Goal: Obtain resource: Obtain resource

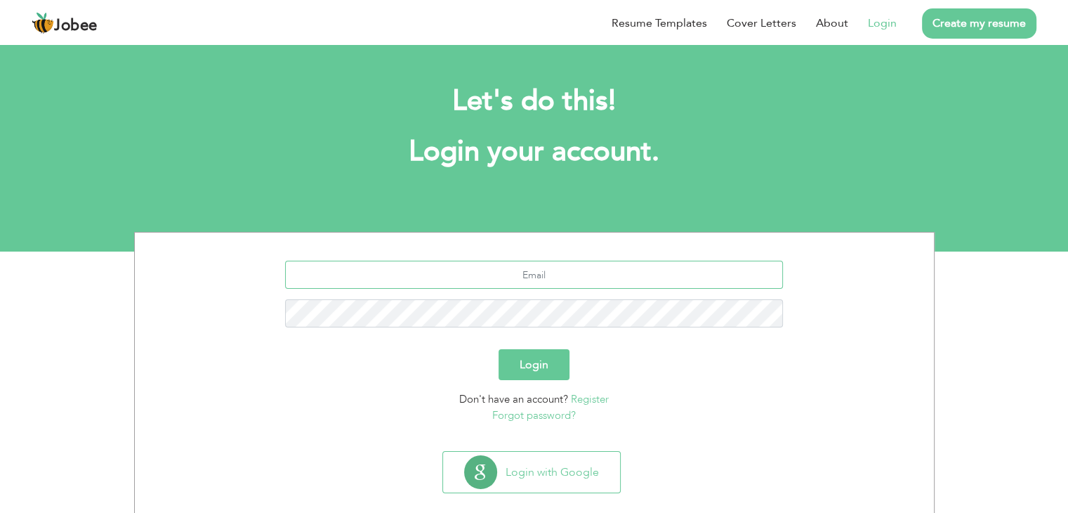
click at [543, 273] on input "text" at bounding box center [534, 275] width 498 height 28
type input "umar.mujahid5001@gmail.com"
click at [499, 349] on button "Login" at bounding box center [534, 364] width 71 height 31
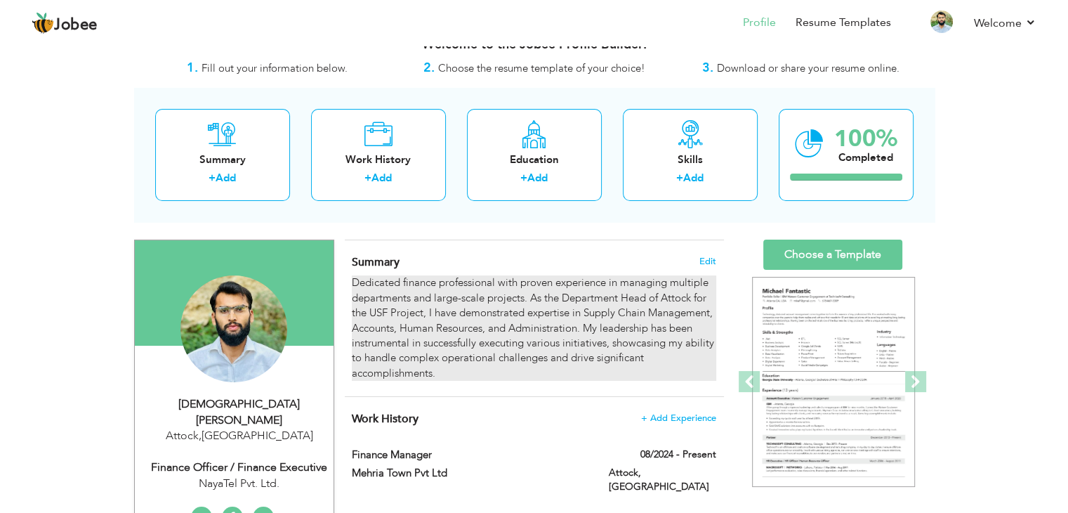
scroll to position [28, 0]
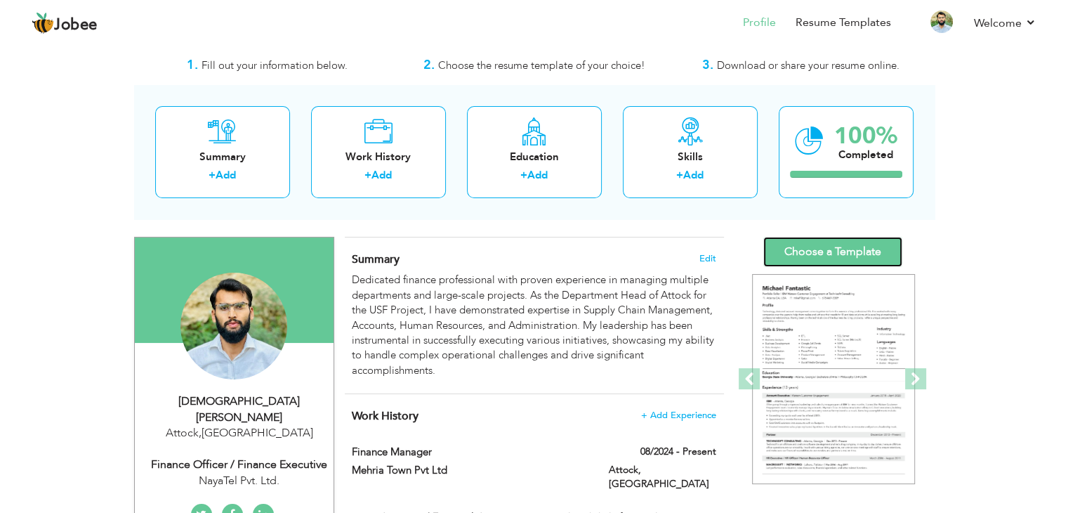
click at [827, 249] on link "Choose a Template" at bounding box center [833, 252] width 139 height 30
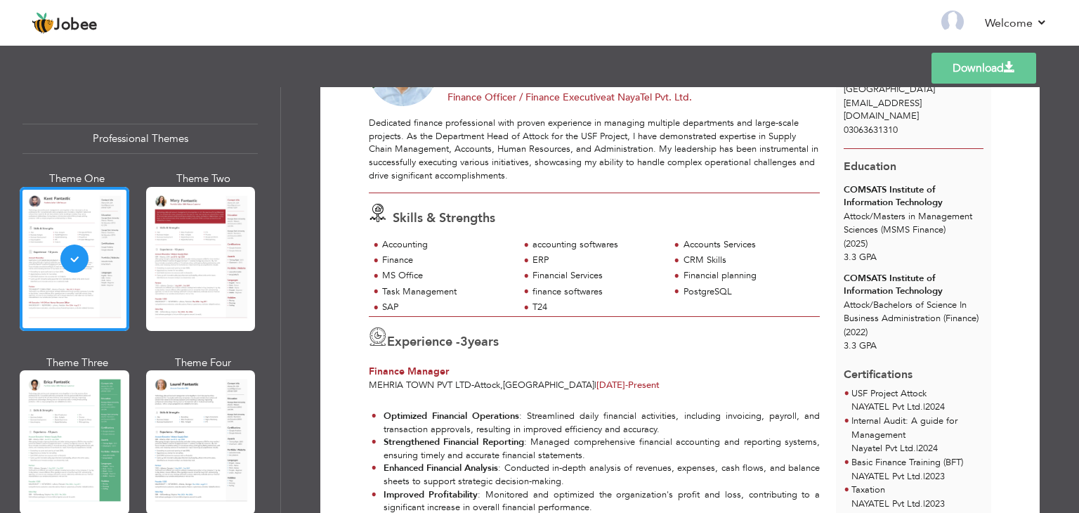
scroll to position [97, 0]
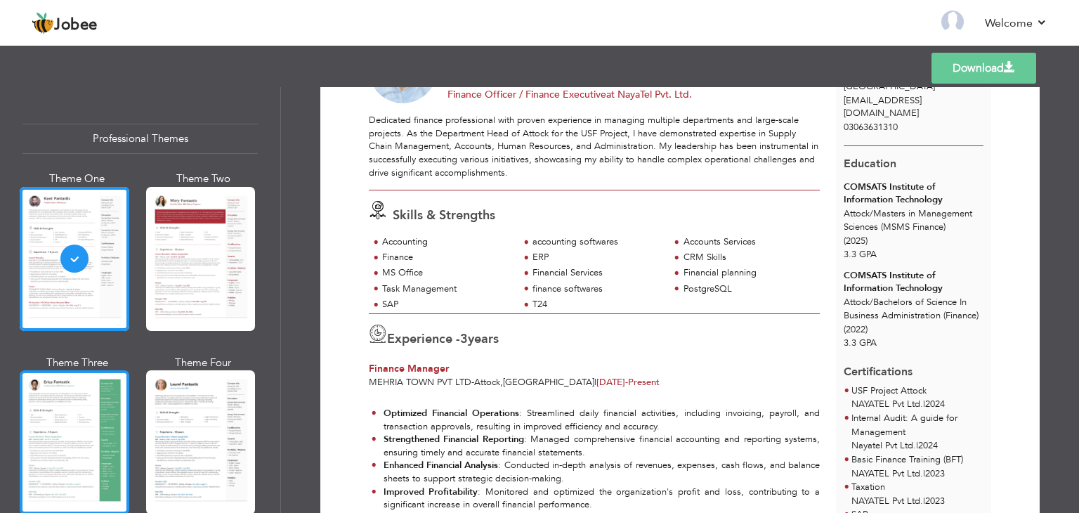
click at [51, 456] on div at bounding box center [75, 442] width 110 height 144
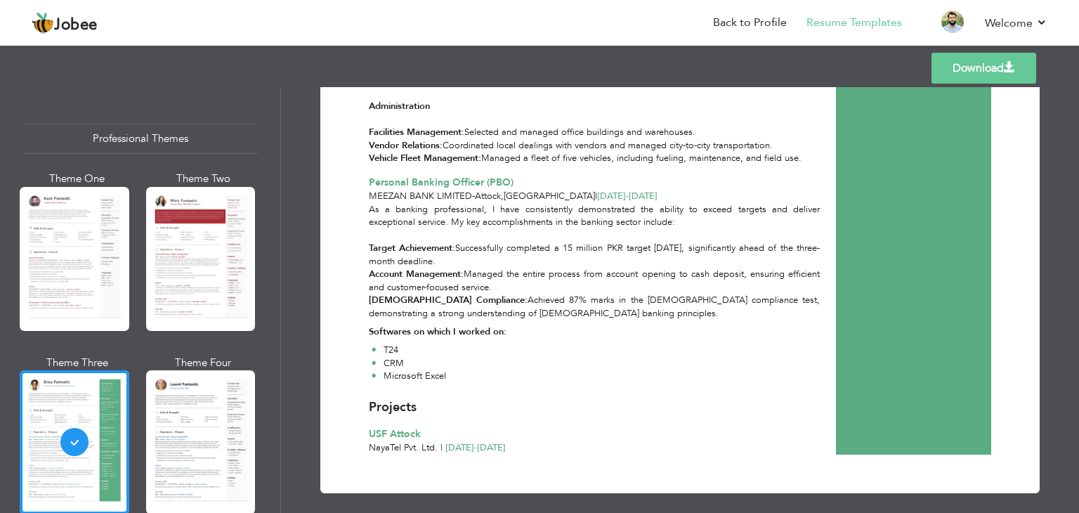
scroll to position [963, 0]
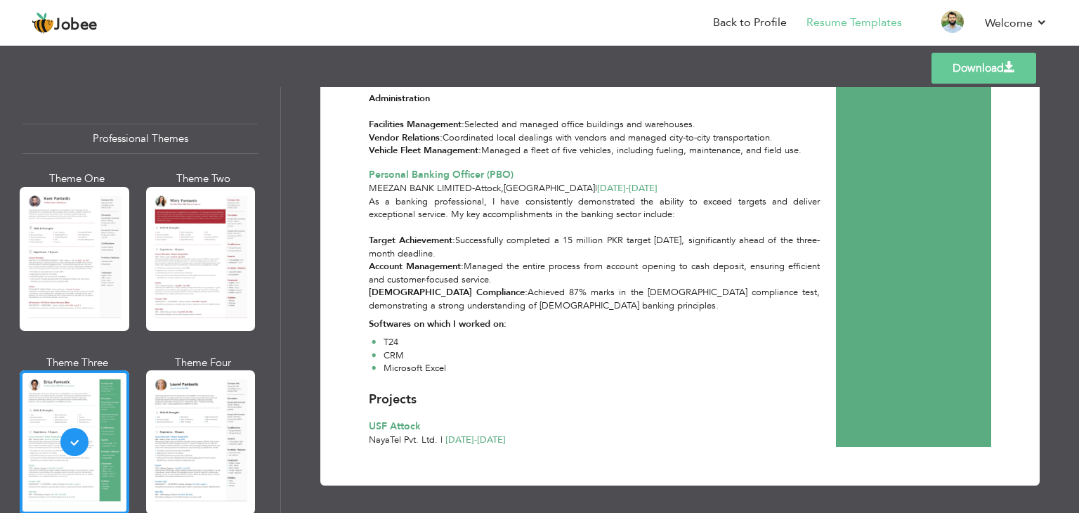
click at [979, 56] on link "Download" at bounding box center [983, 68] width 105 height 31
click at [839, 82] on div "Templates Download" at bounding box center [539, 68] width 1079 height 45
click at [752, 20] on link "Back to Profile" at bounding box center [750, 23] width 74 height 16
